Goal: Navigation & Orientation: Find specific page/section

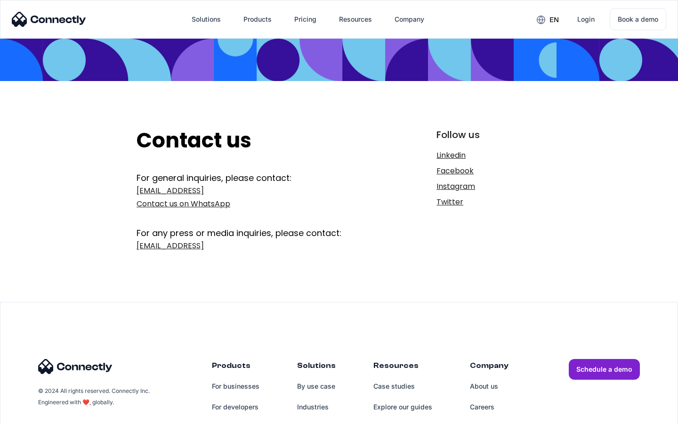
scroll to position [154, 0]
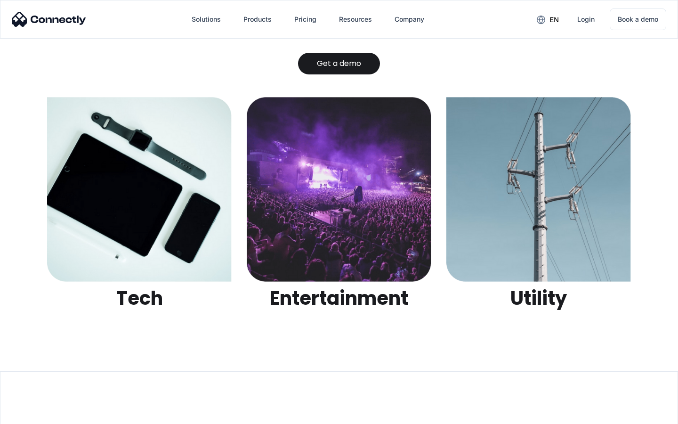
scroll to position [2970, 0]
